Goal: Task Accomplishment & Management: Manage account settings

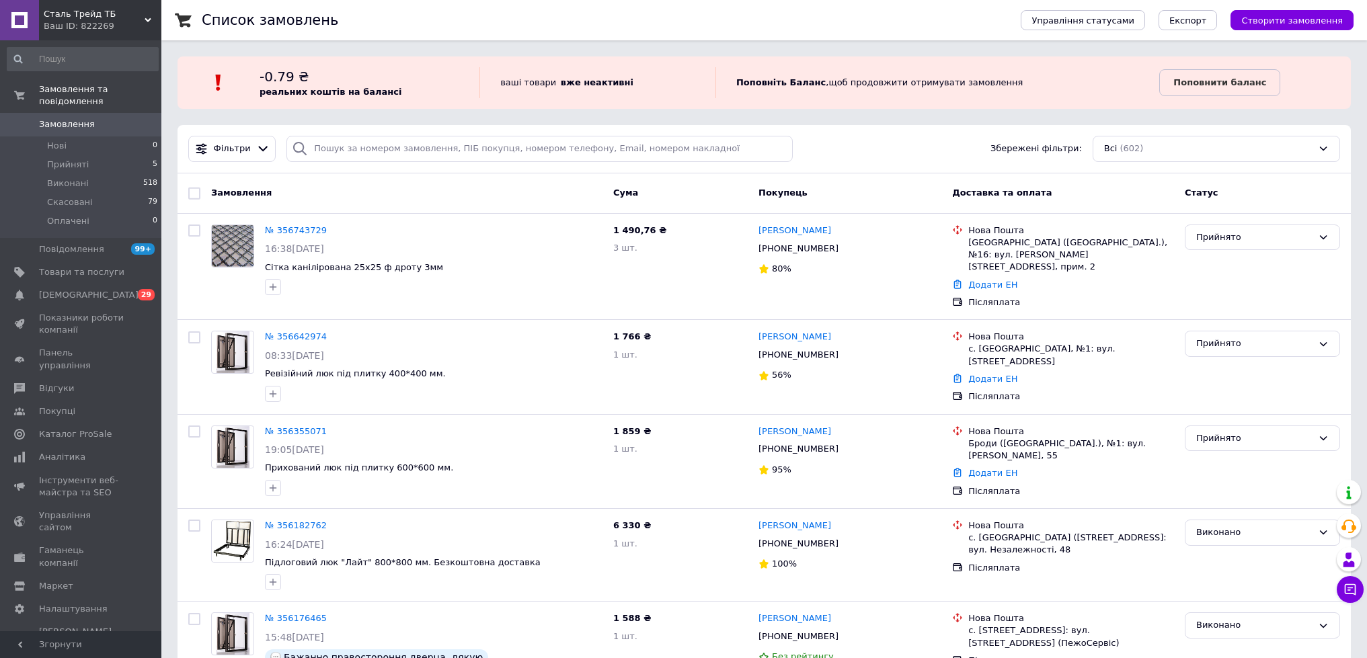
click at [143, 22] on div "Ваш ID: 822269" at bounding box center [103, 26] width 118 height 12
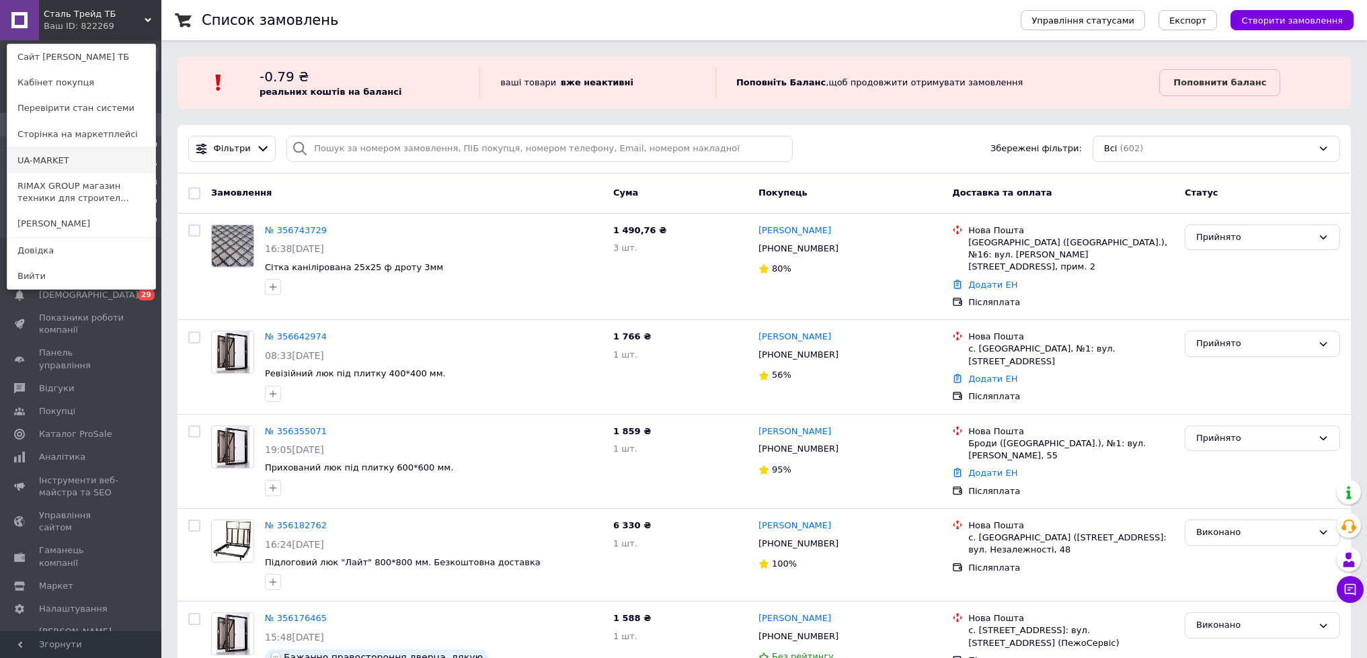
click at [76, 157] on link "UA-MARKET" at bounding box center [81, 161] width 148 height 26
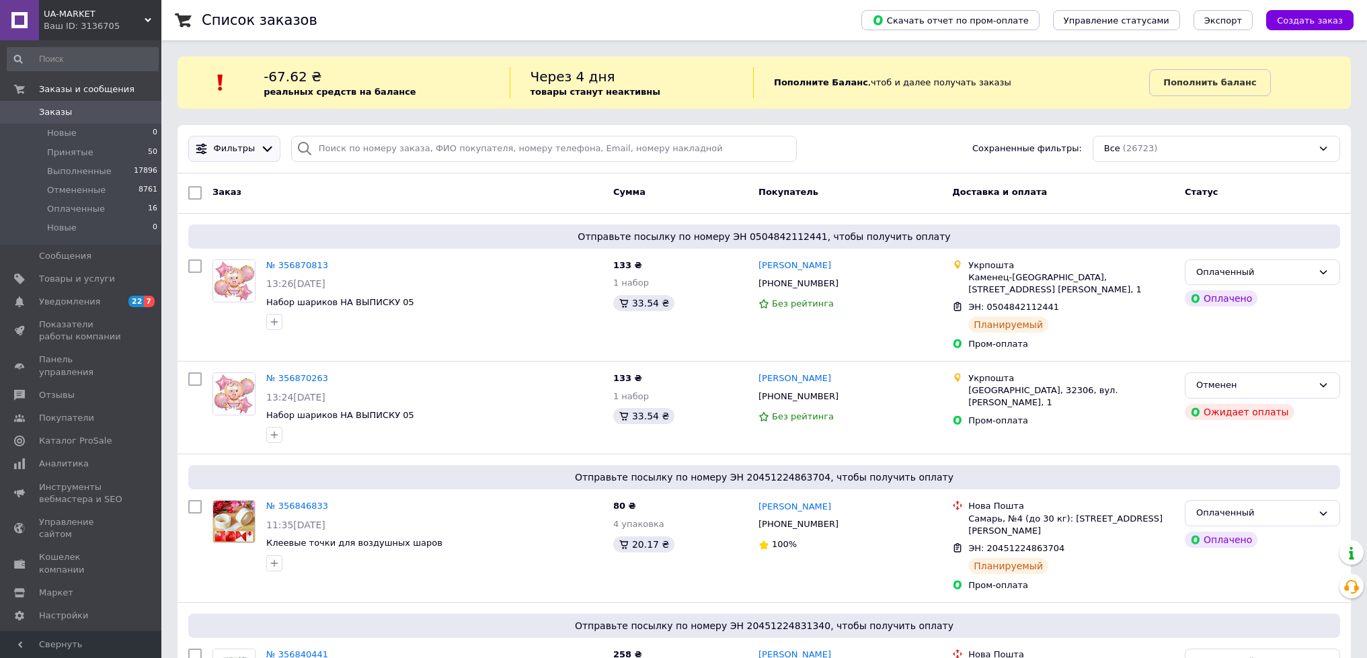
click at [261, 144] on icon at bounding box center [267, 149] width 14 height 14
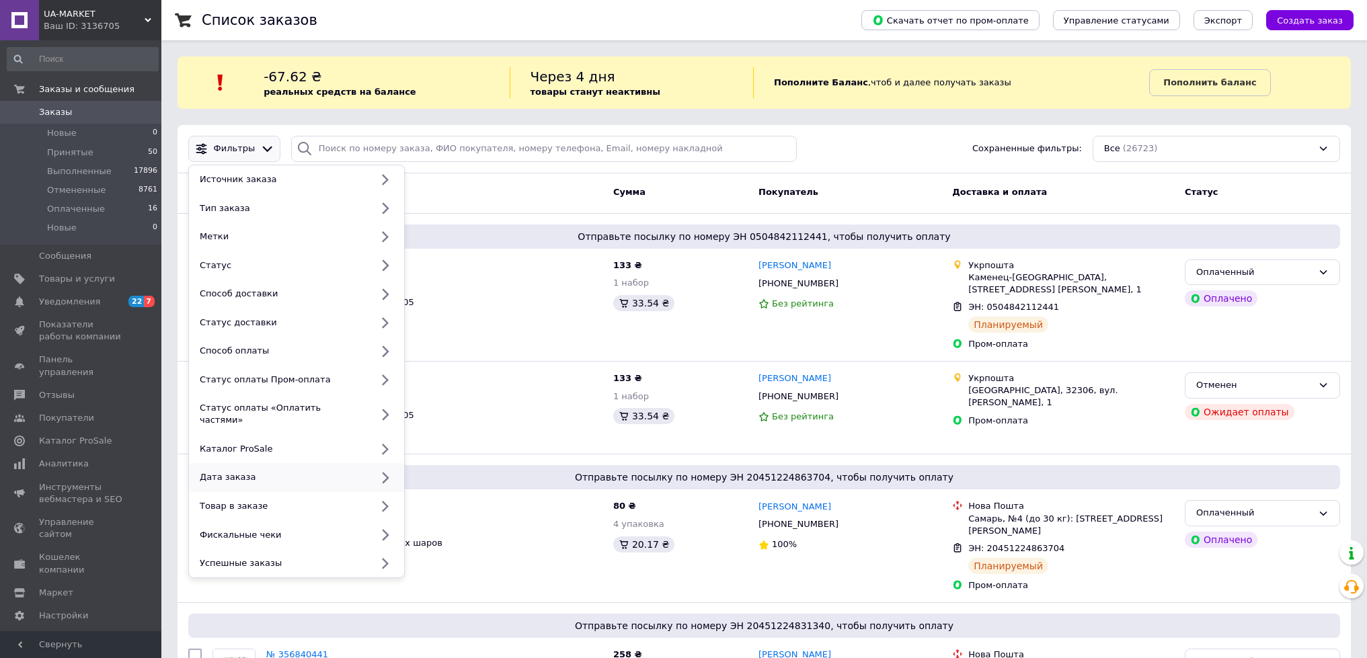
click at [366, 471] on div "Дата заказа" at bounding box center [282, 477] width 177 height 12
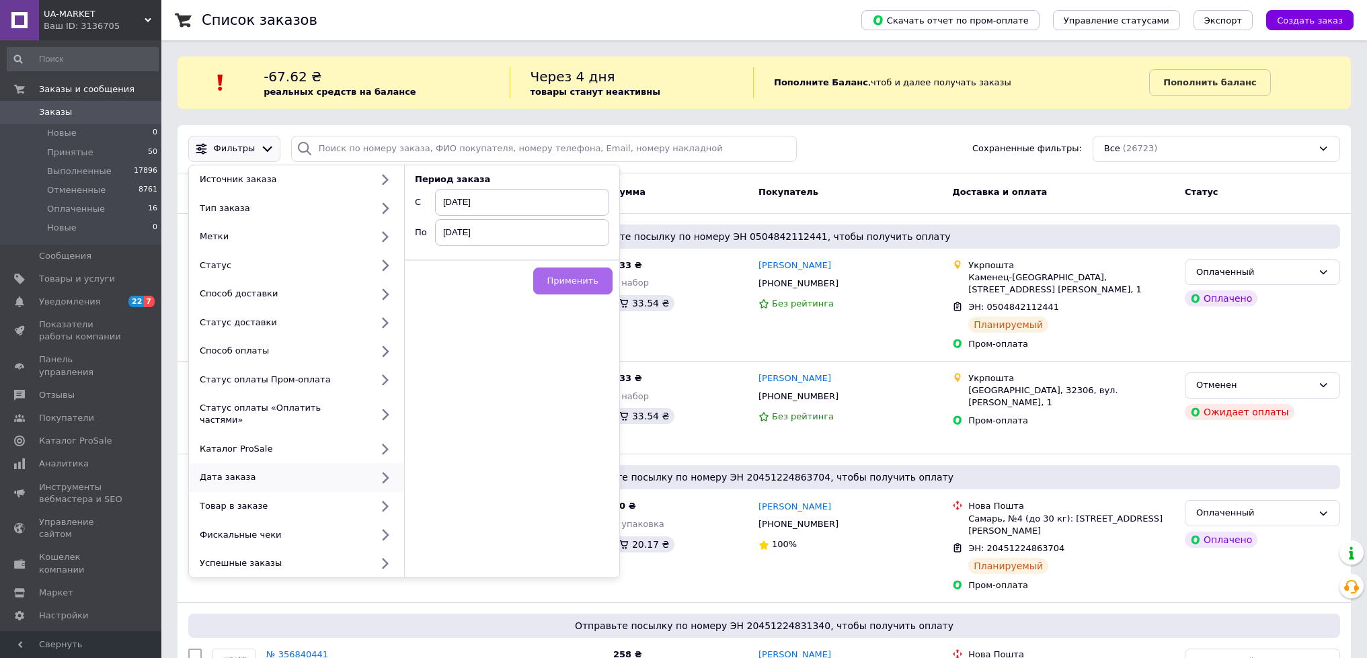
click at [559, 284] on span "Применить" at bounding box center [572, 281] width 51 height 10
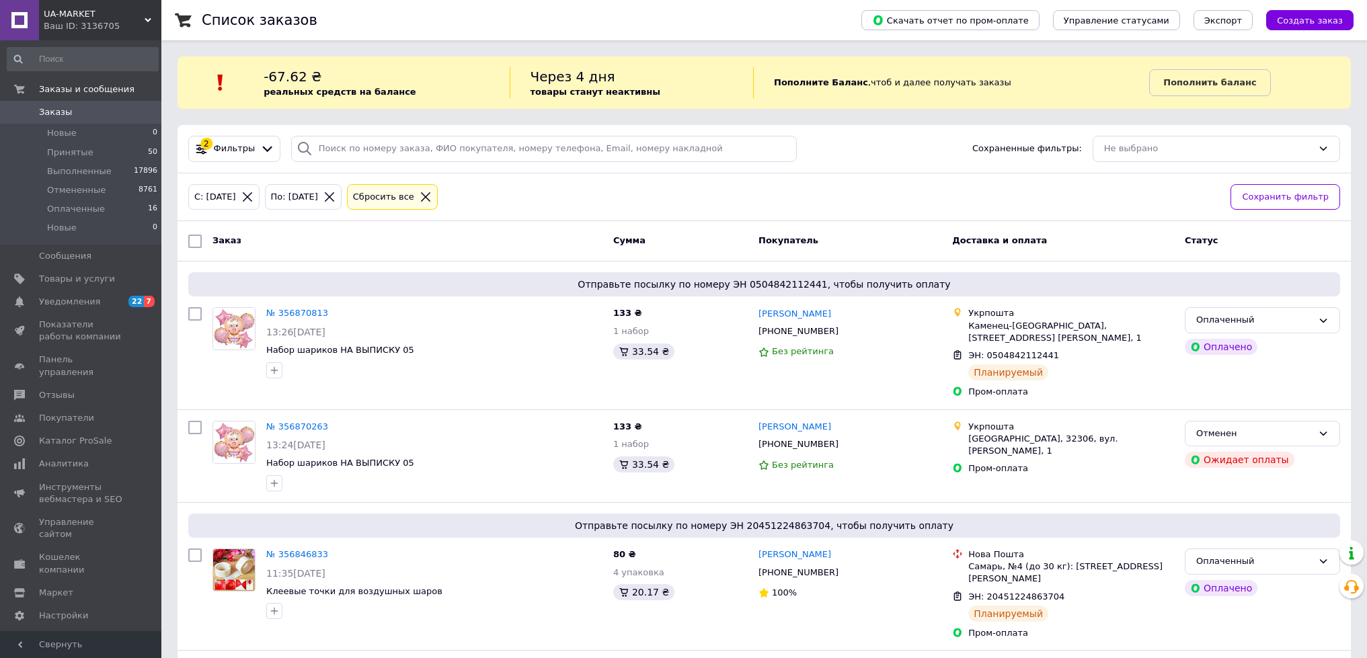
click at [193, 242] on input "checkbox" at bounding box center [194, 241] width 13 height 13
checkbox input "true"
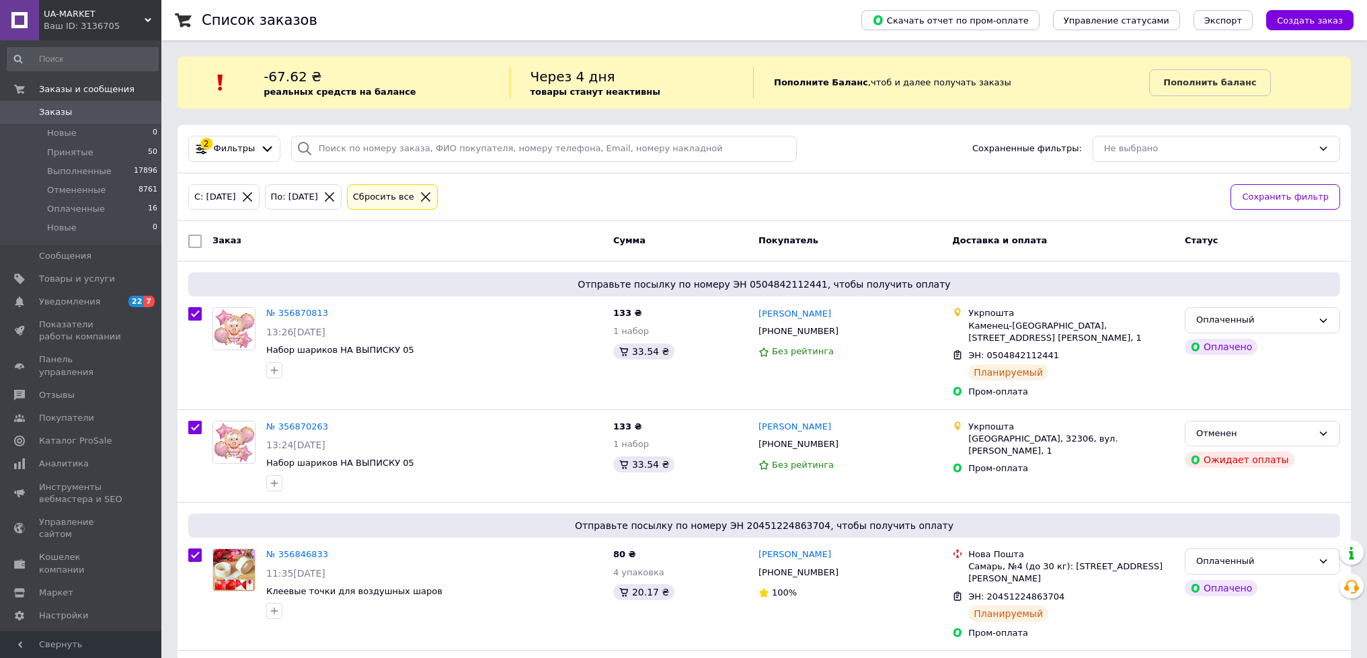
checkbox input "true"
click at [146, 17] on icon at bounding box center [148, 20] width 7 height 7
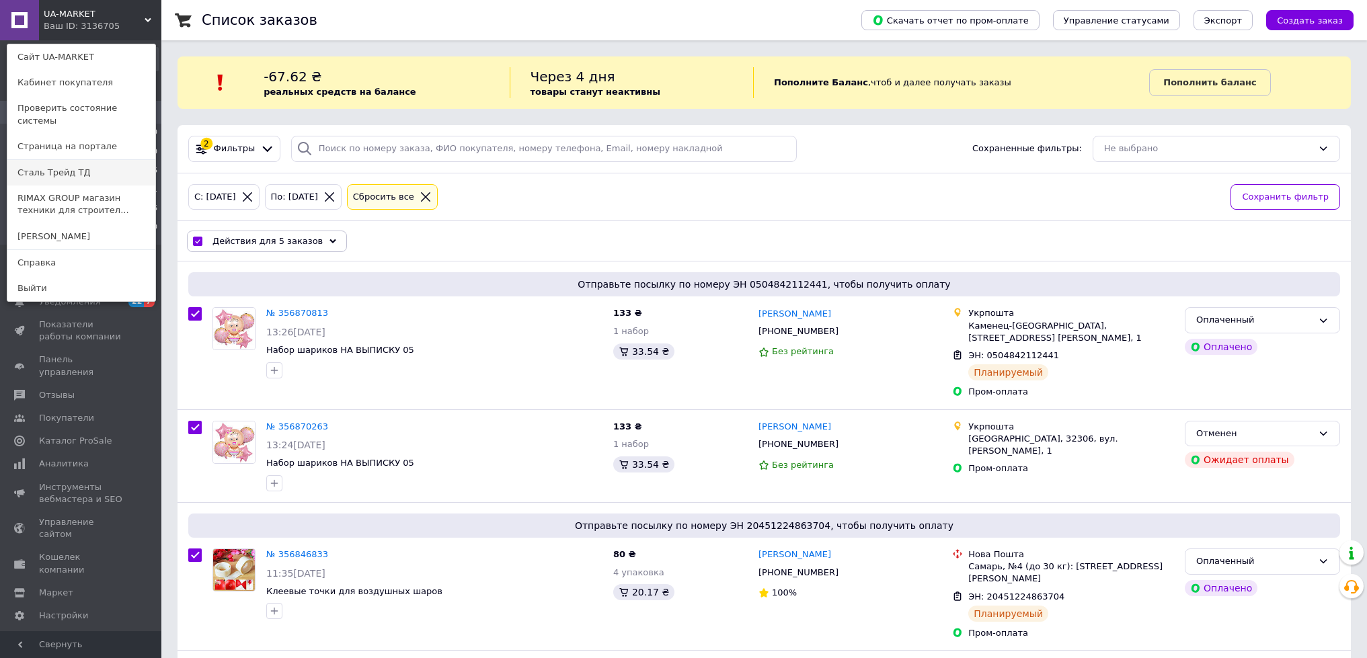
click at [57, 164] on link "Сталь Трейд ТД" at bounding box center [81, 173] width 148 height 26
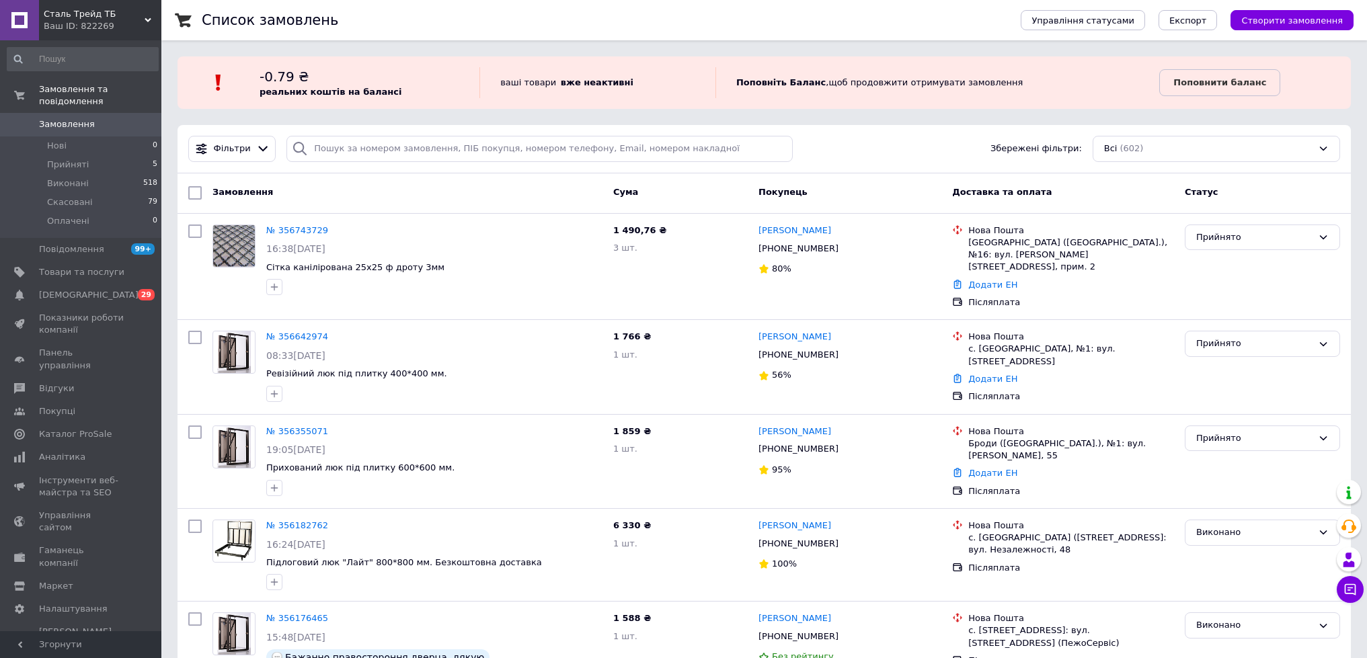
click at [145, 27] on div "Ваш ID: 822269" at bounding box center [103, 26] width 118 height 12
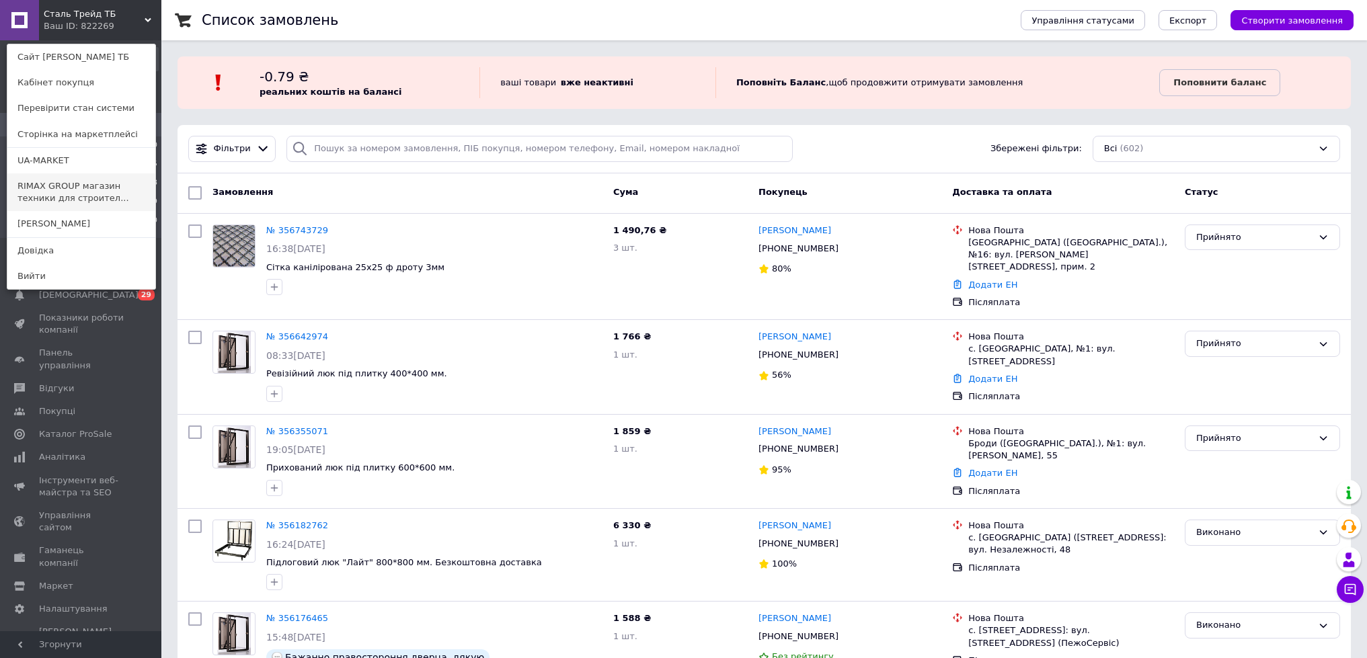
click at [90, 182] on link "RIMAX GROUP магазин техники для строител..." at bounding box center [81, 192] width 148 height 38
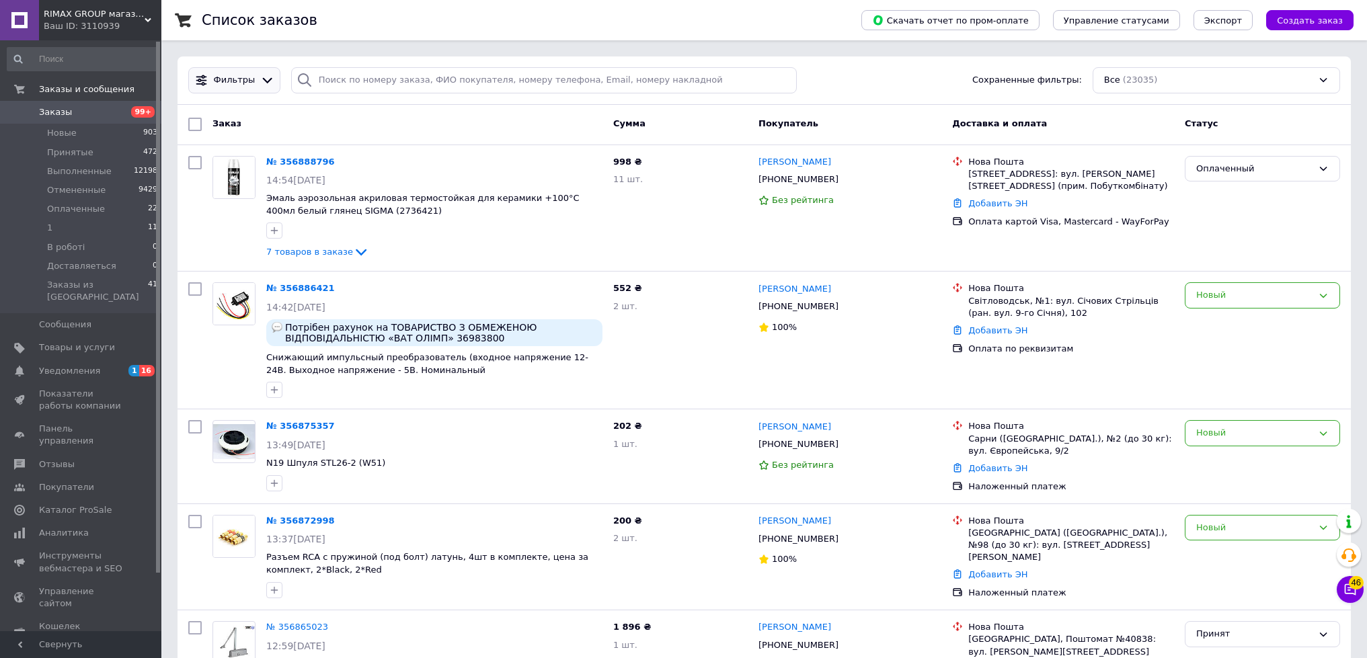
click at [262, 80] on icon at bounding box center [267, 80] width 14 height 14
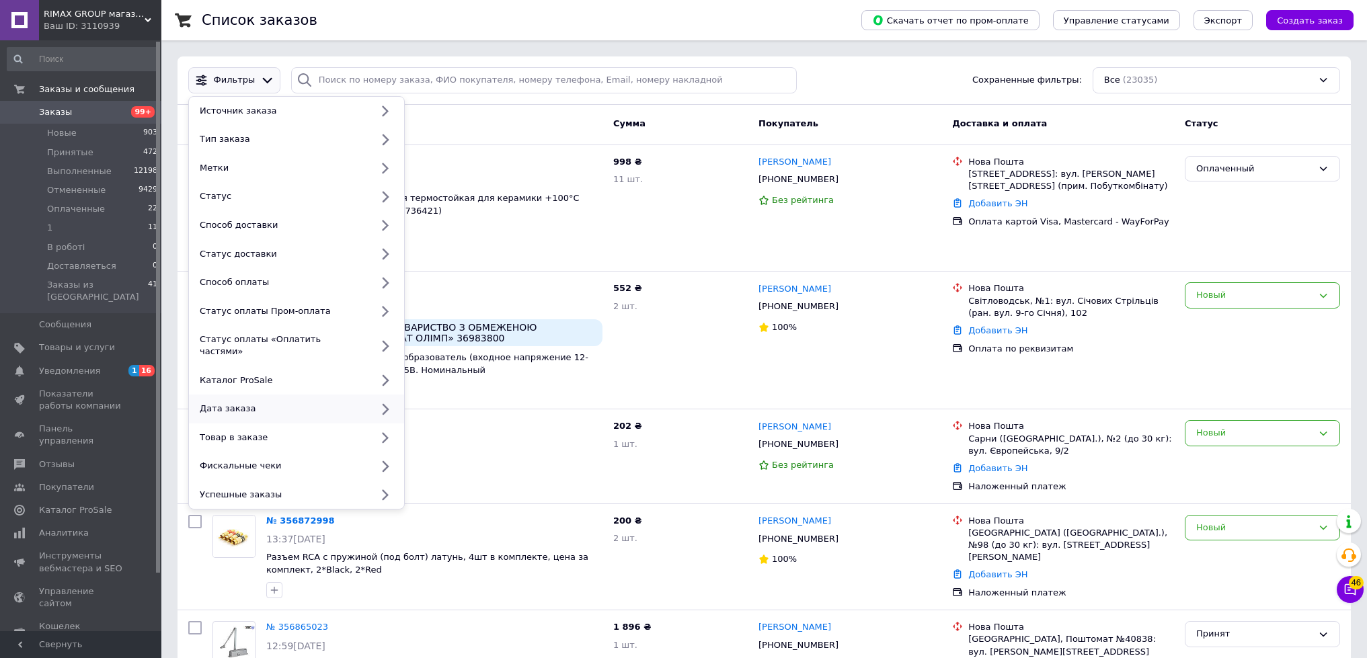
click at [372, 403] on div at bounding box center [385, 409] width 28 height 13
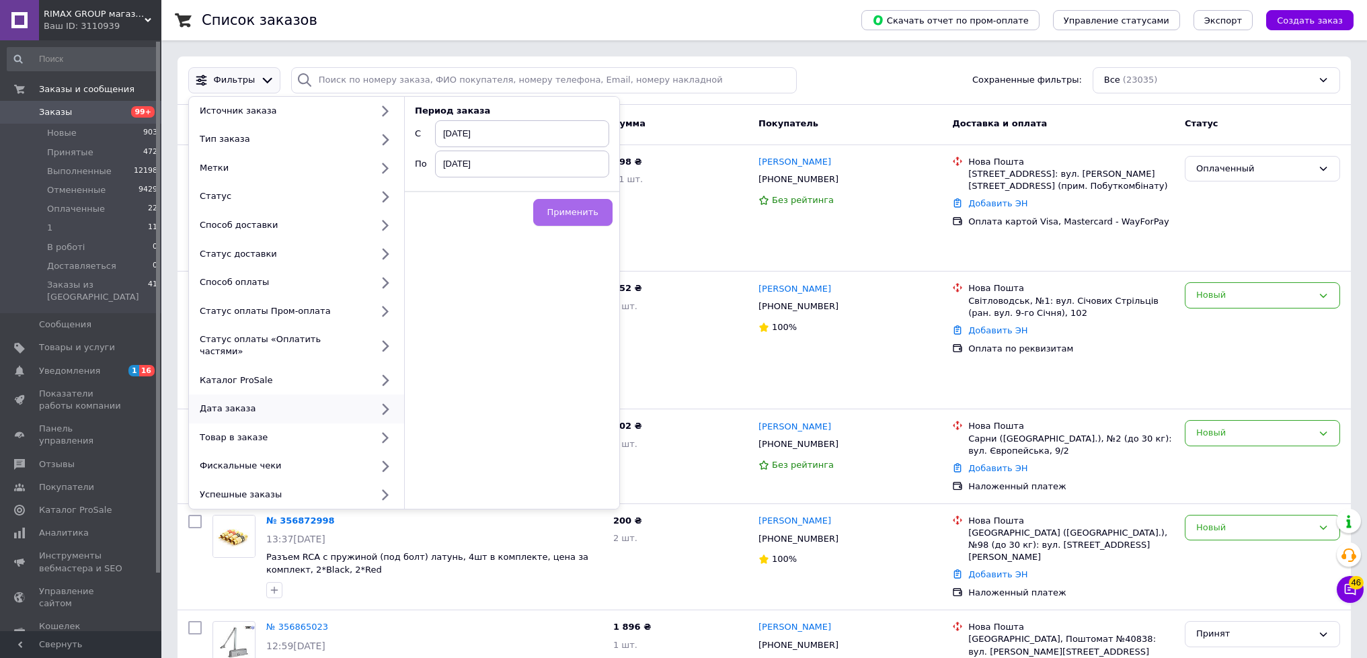
click at [561, 210] on span "Применить" at bounding box center [572, 212] width 51 height 10
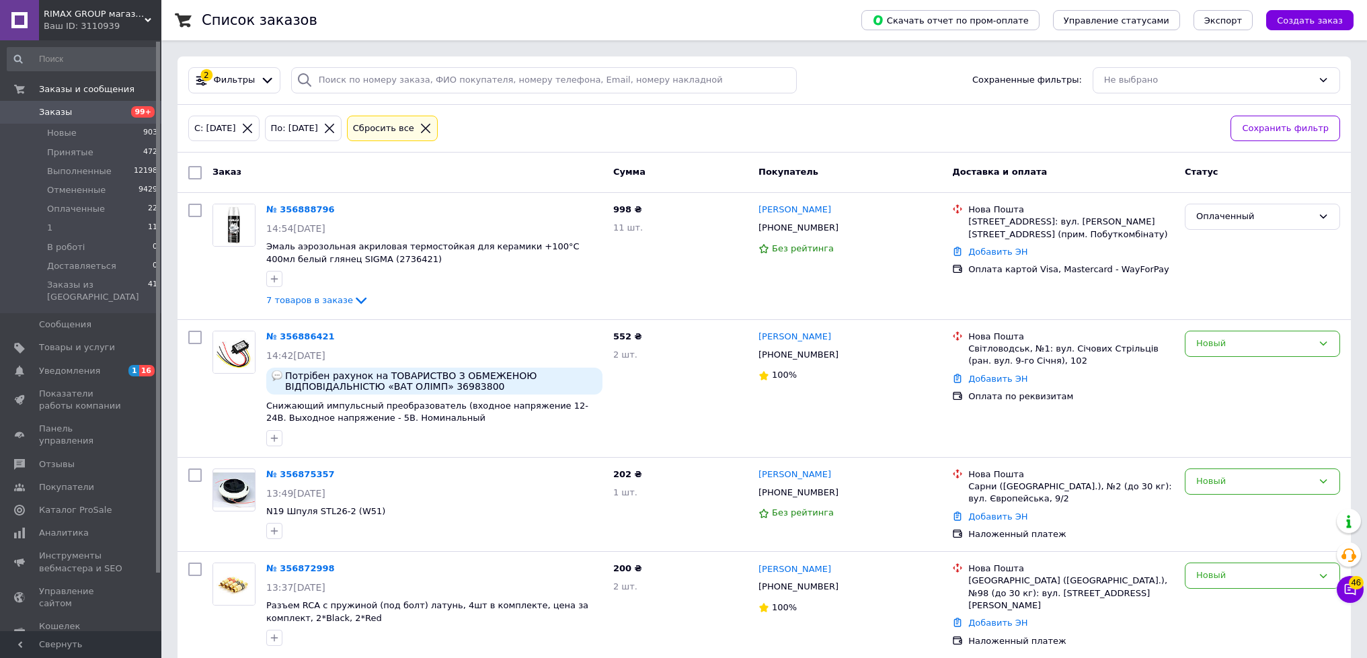
click at [196, 175] on input "checkbox" at bounding box center [194, 172] width 13 height 13
checkbox input "true"
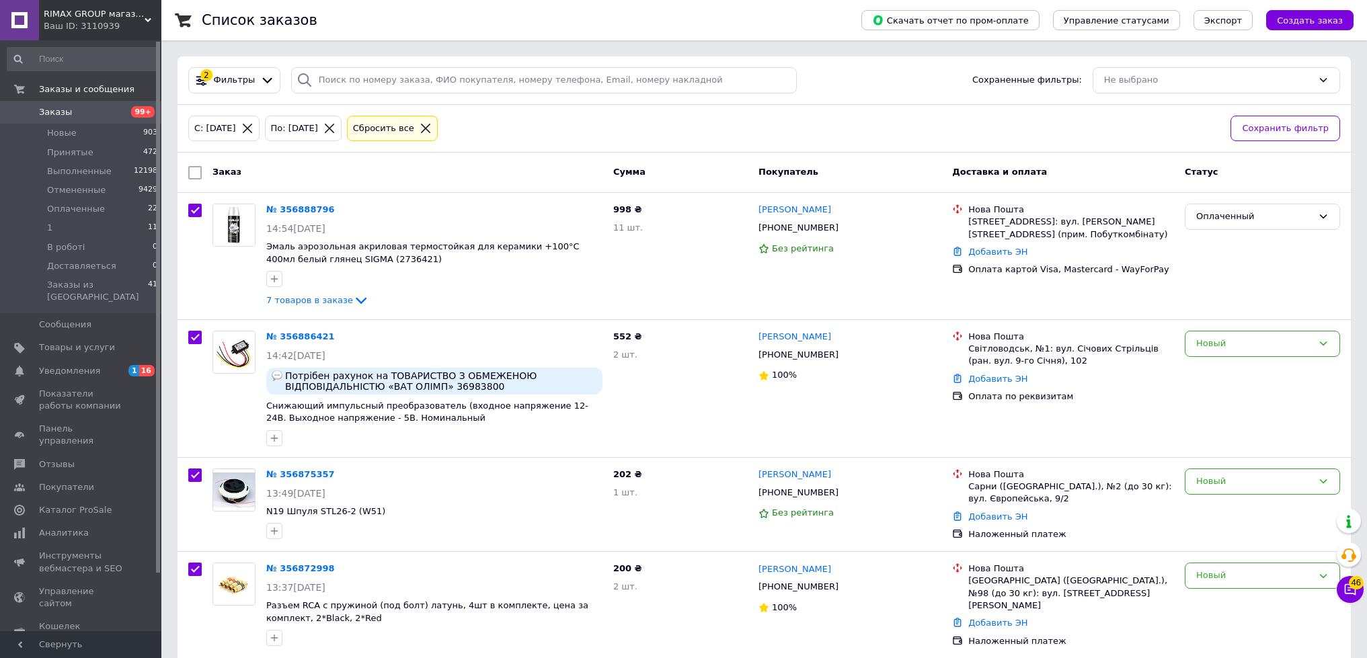
checkbox input "true"
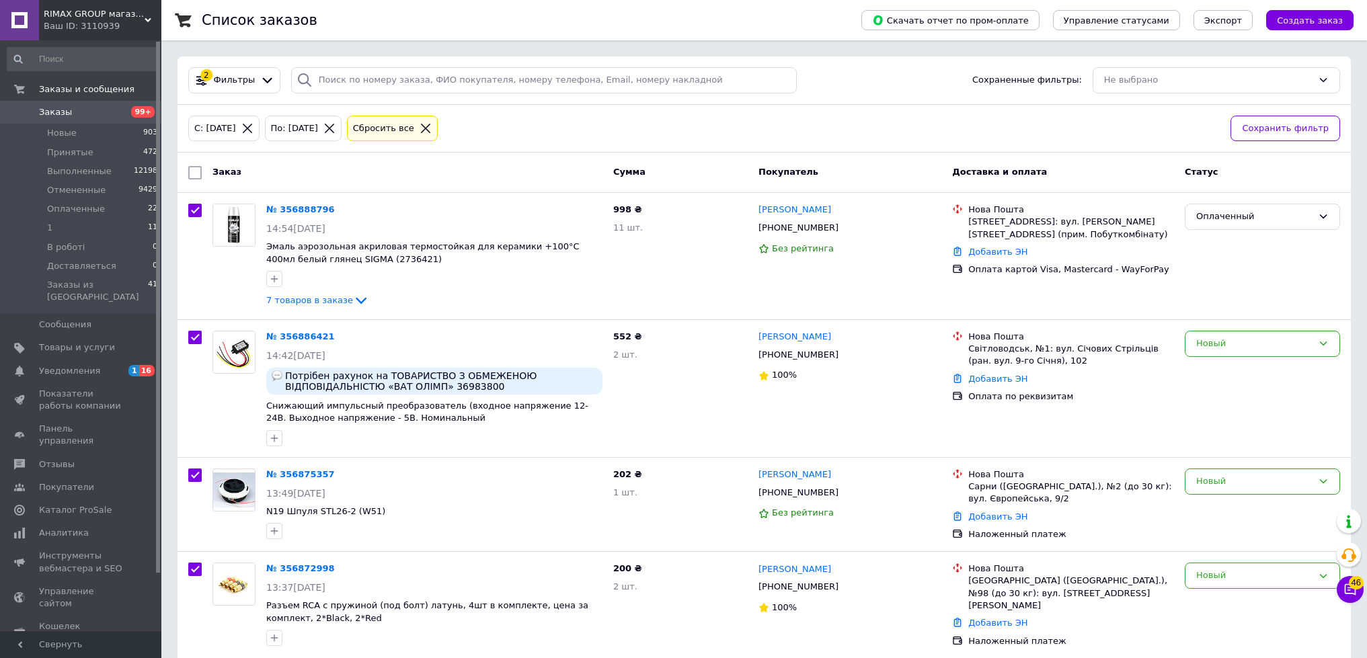
checkbox input "true"
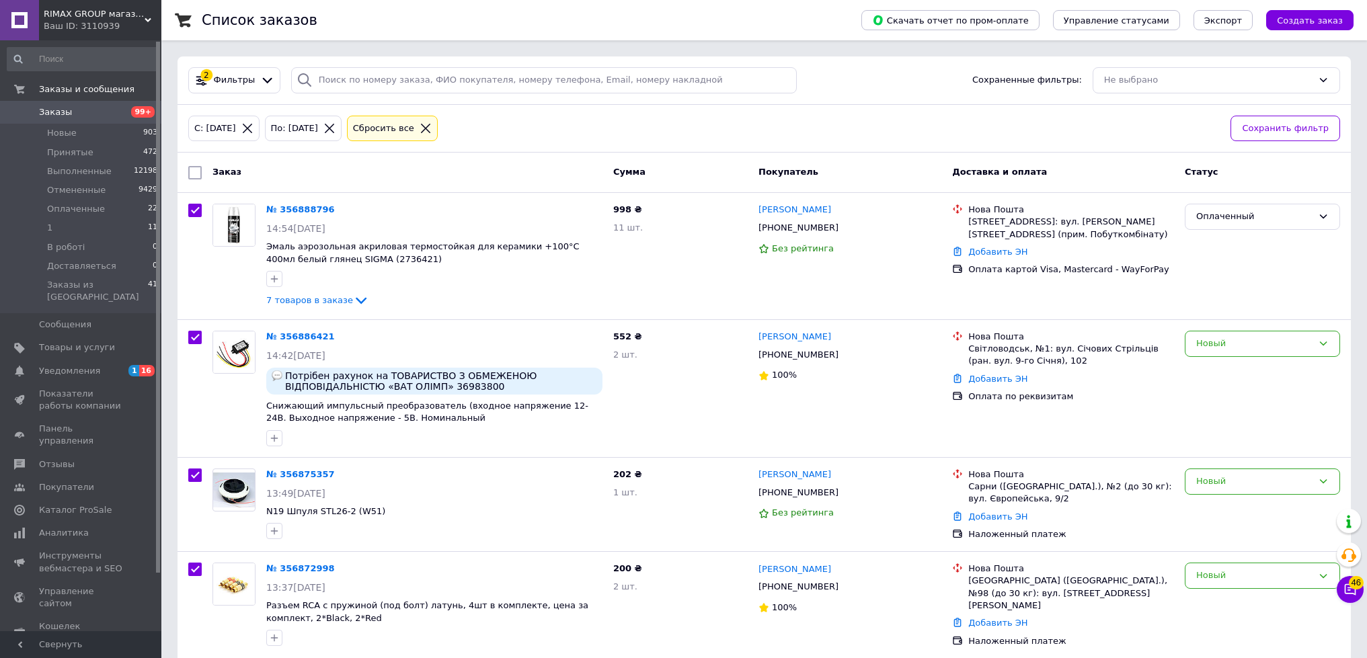
checkbox input "true"
